Goal: Information Seeking & Learning: Learn about a topic

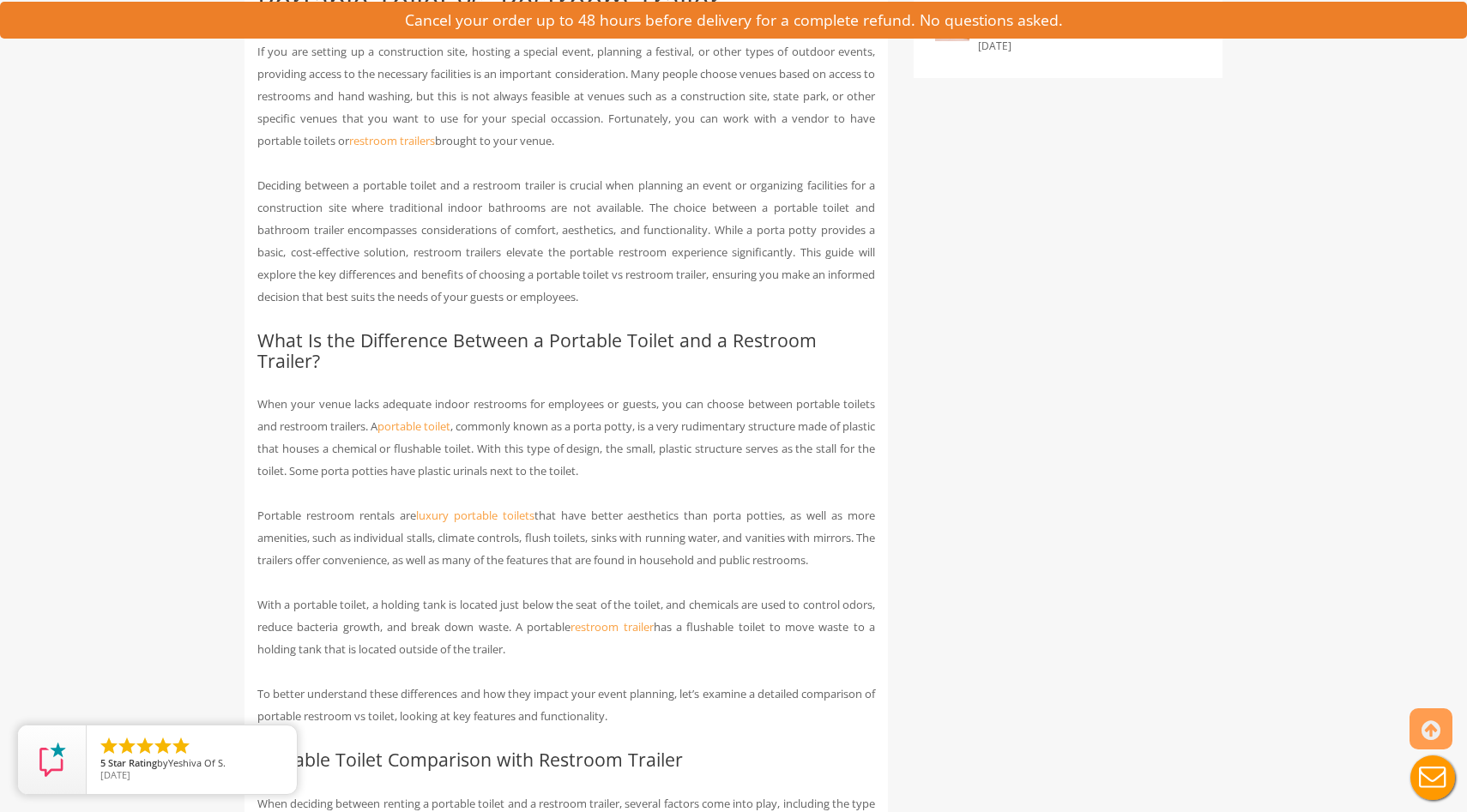
scroll to position [854, 0]
click at [428, 470] on p "When your venue lacks adequate indoor restrooms for employees or guests, you ca…" at bounding box center [566, 436] width 618 height 89
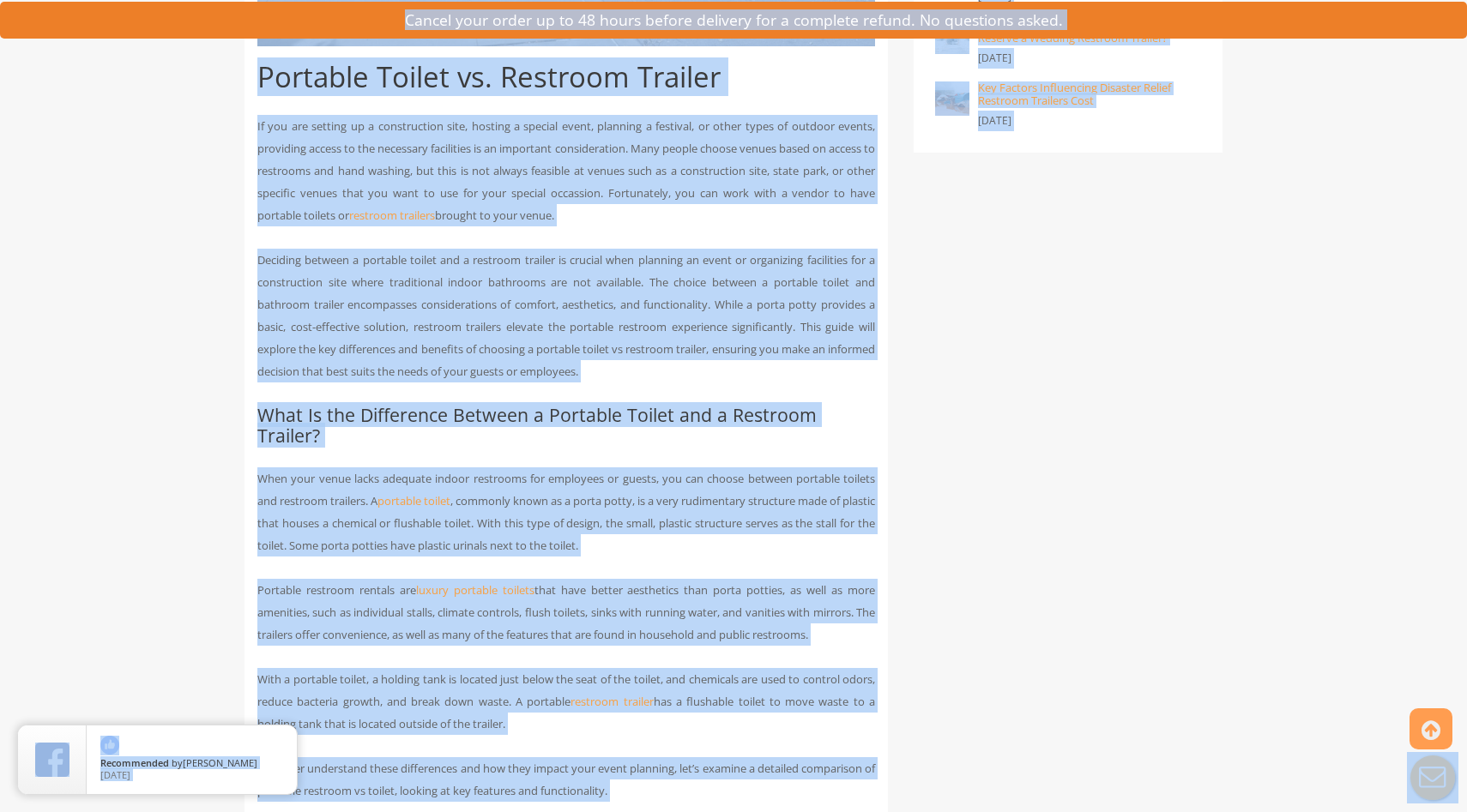
scroll to position [1251, 0]
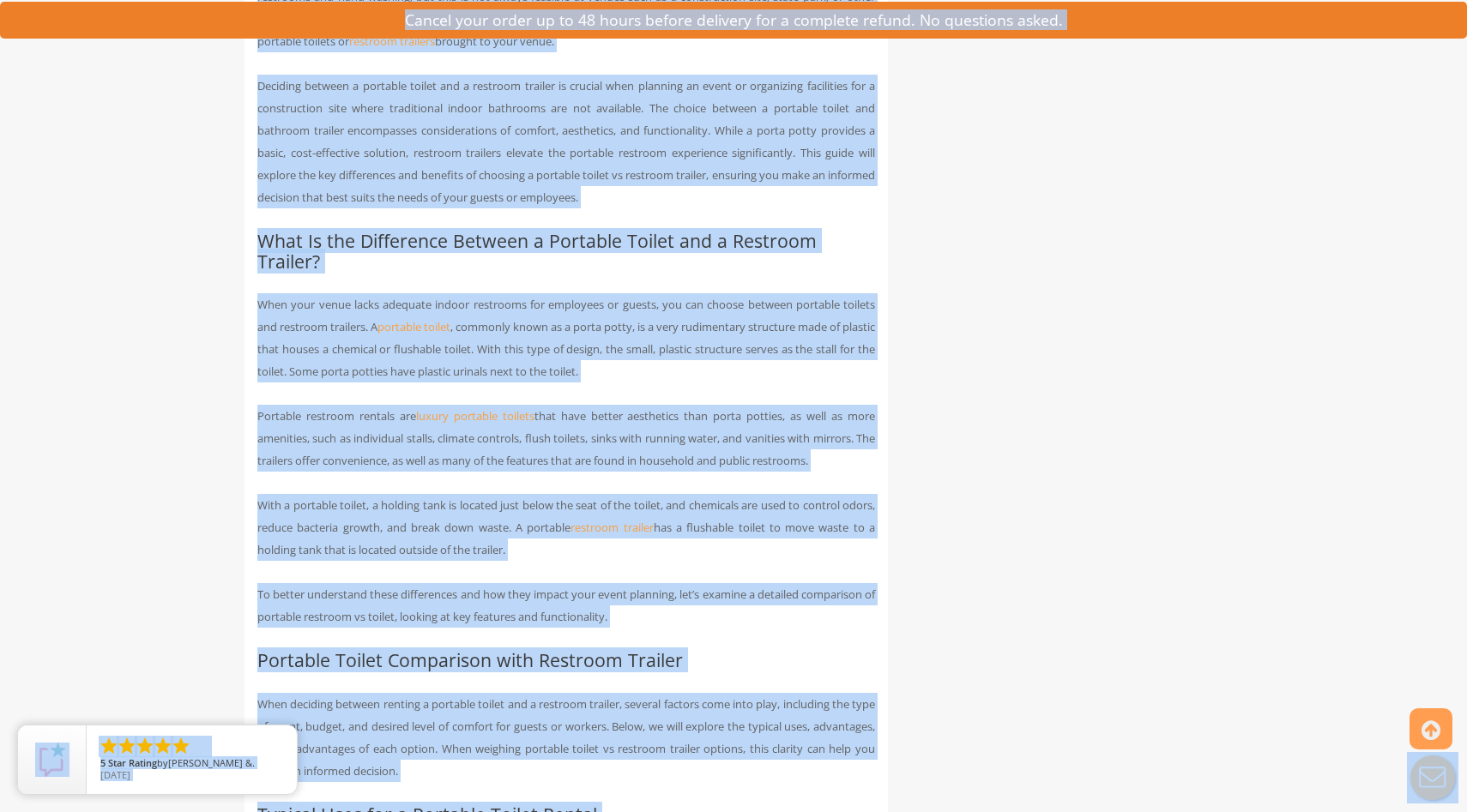
scroll to position [770, 0]
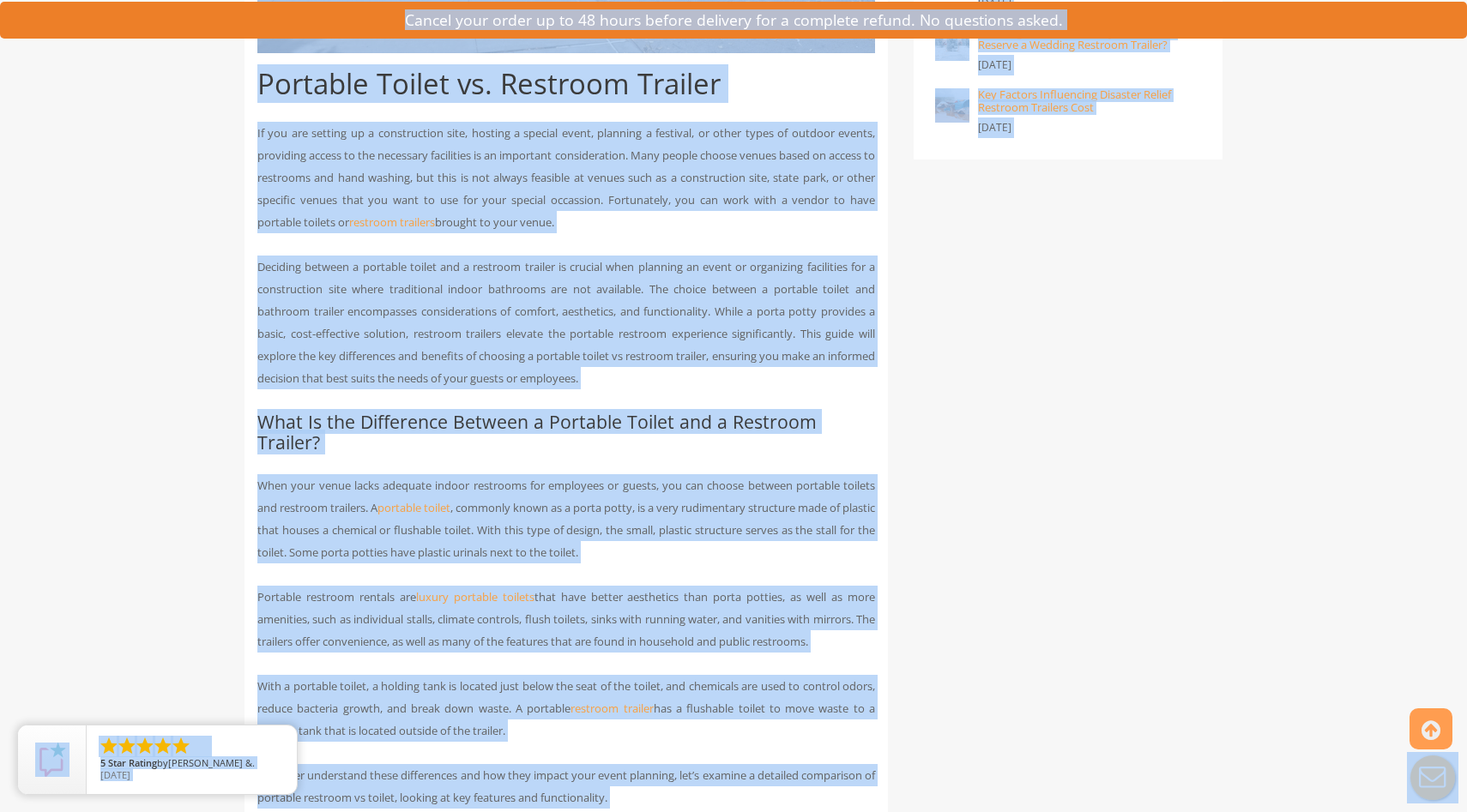
click at [591, 267] on p "Deciding between a portable toilet and a restroom trailer is crucial when plann…" at bounding box center [566, 322] width 618 height 134
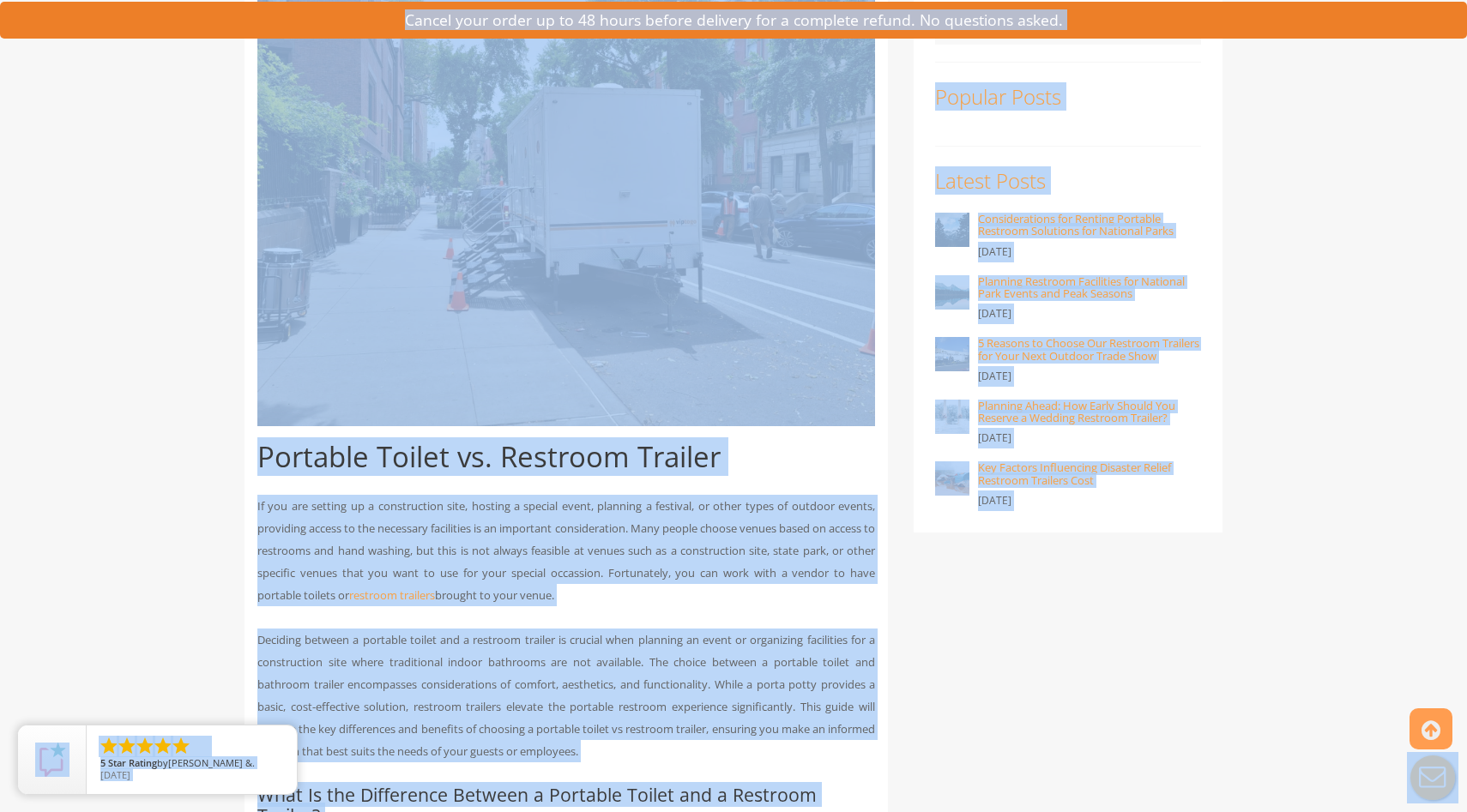
scroll to position [369, 0]
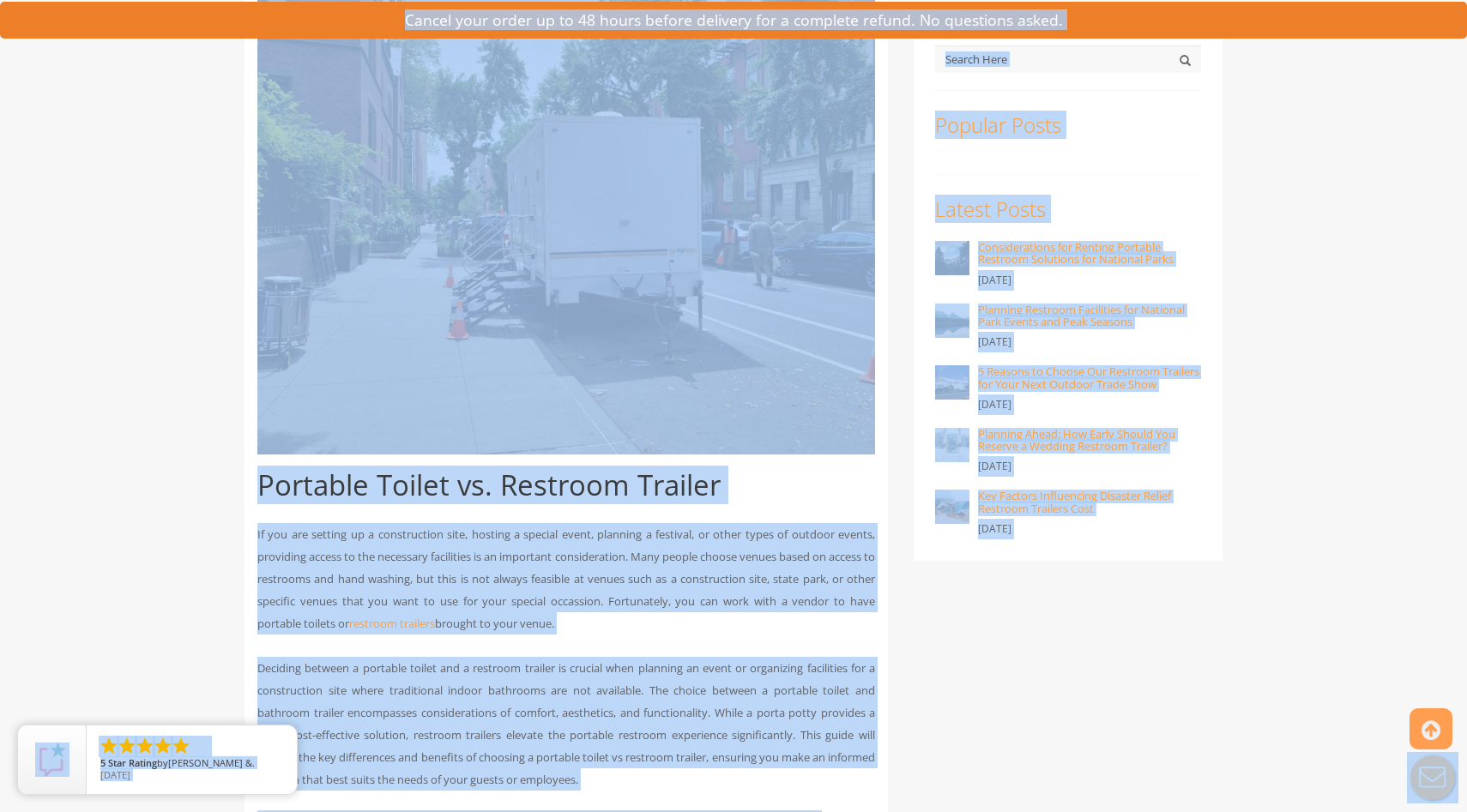
copy body "VIPTOGO Home Restroom Trailers Restroom Trailers by Type All Restroom Trailers …"
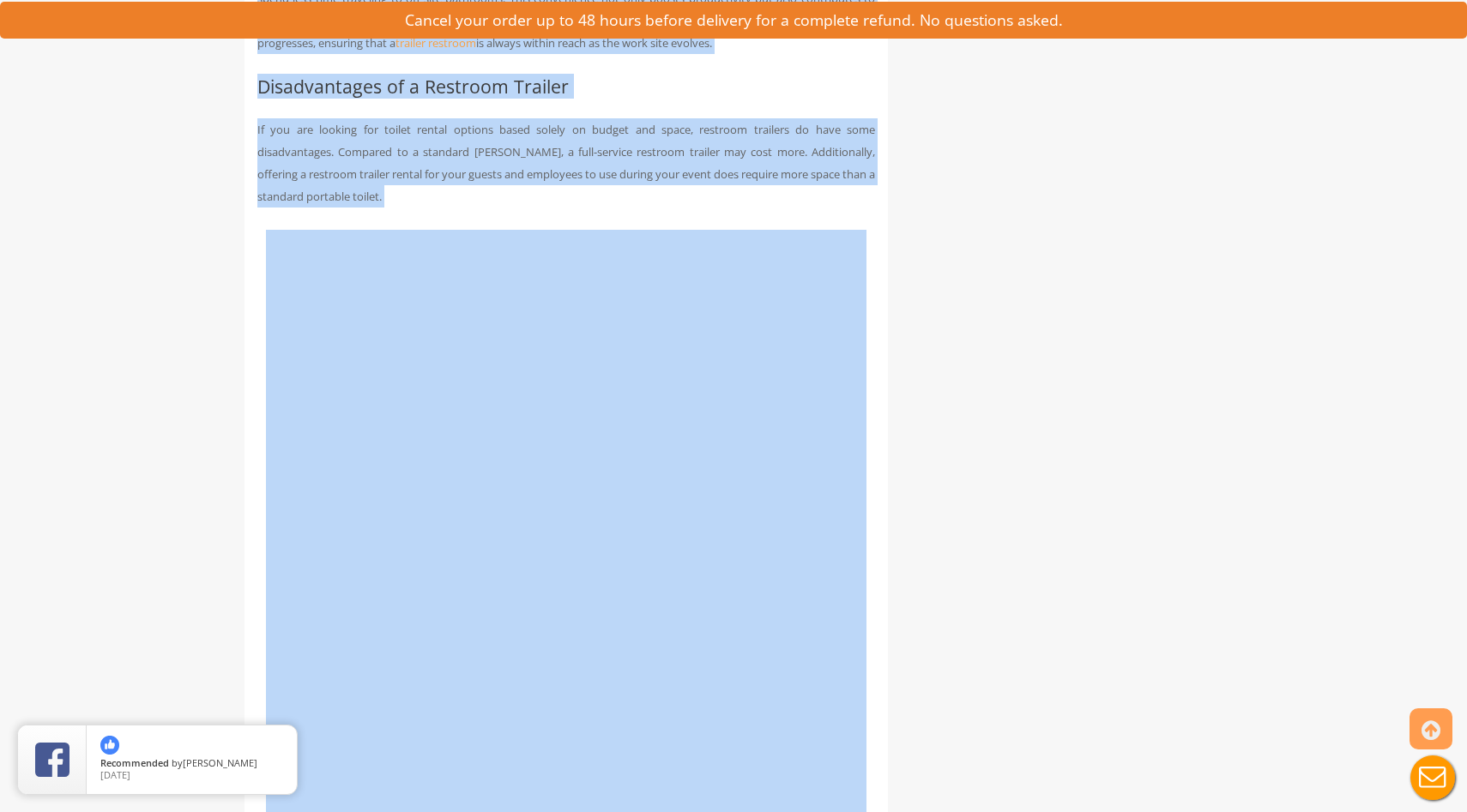
scroll to position [3999, 0]
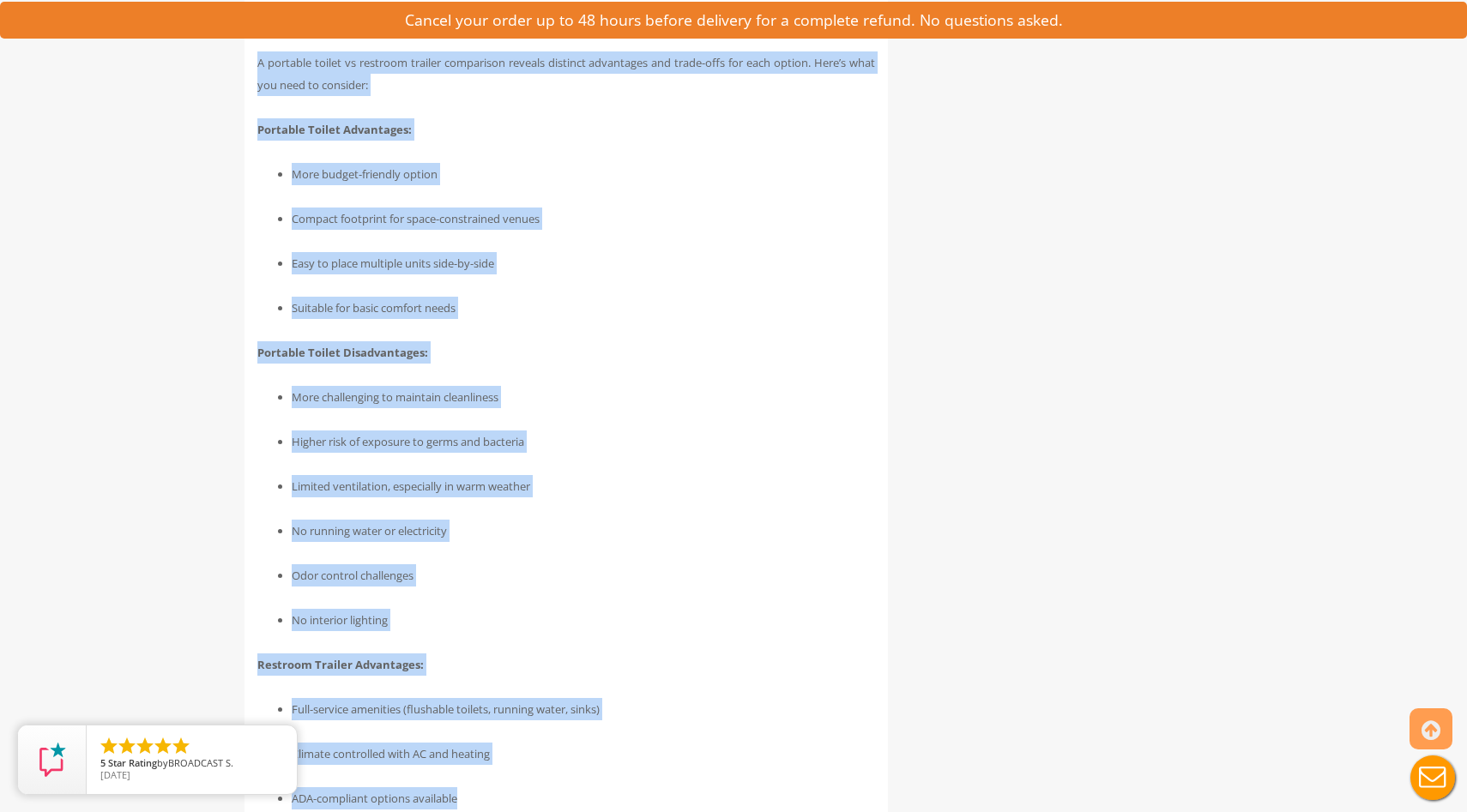
drag, startPoint x: 262, startPoint y: 480, endPoint x: 670, endPoint y: 809, distance: 524.1
click at [670, 809] on div "Portable Toilet vs. Restroom Trailer If you are setting up a construction site,…" at bounding box center [566, 44] width 643 height 9888
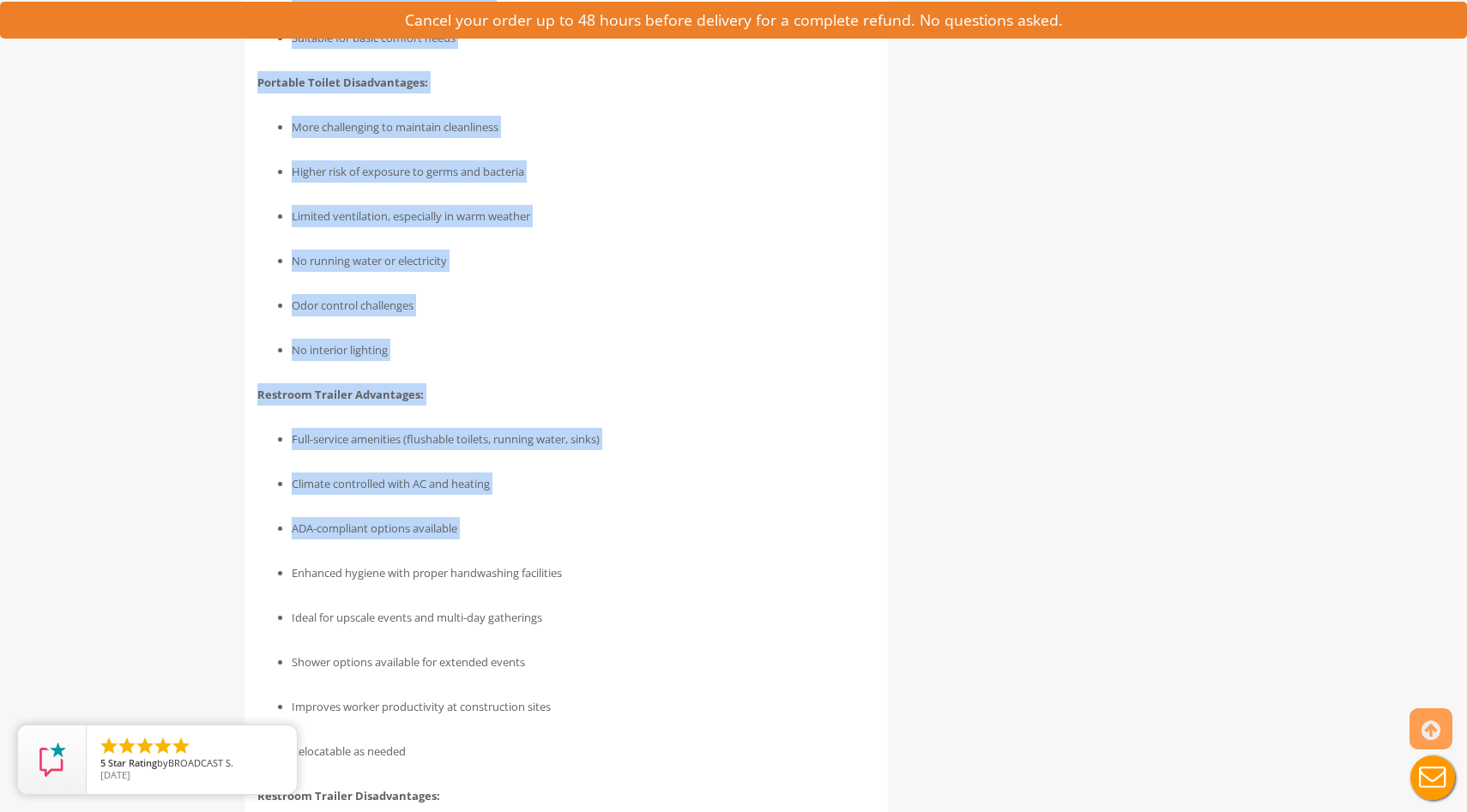
scroll to position [5605, 0]
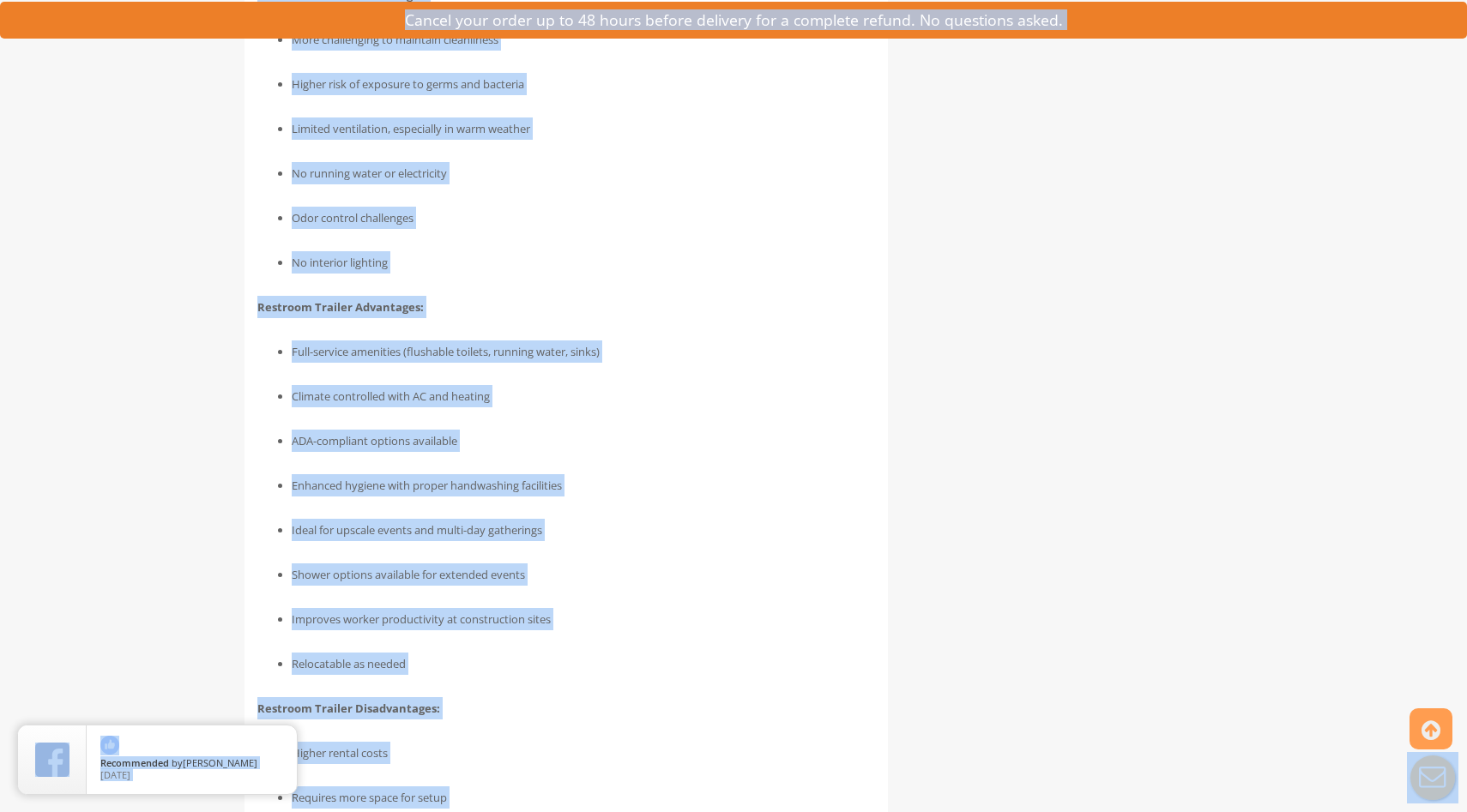
copy body "VIPTOGO Home Restroom Trailers Restroom Trailers by Type All Restroom Trailers …"
